Goal: Find contact information: Find contact information

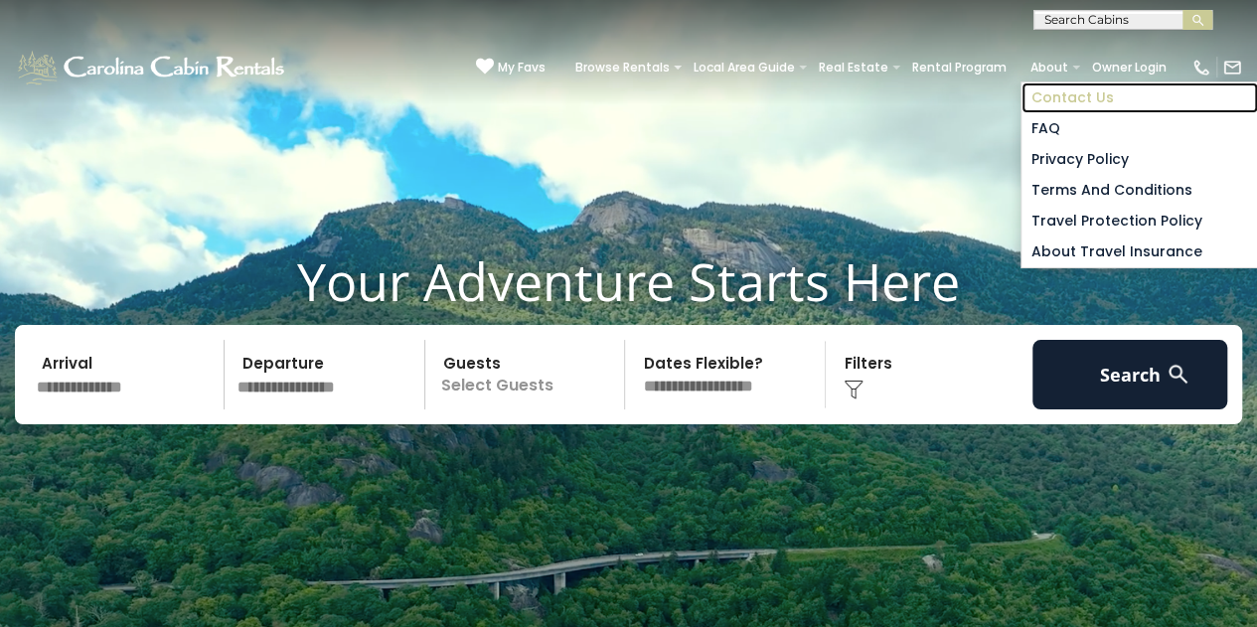
click at [1059, 96] on link "Contact Us" at bounding box center [1139, 97] width 236 height 31
